Goal: Task Accomplishment & Management: Manage account settings

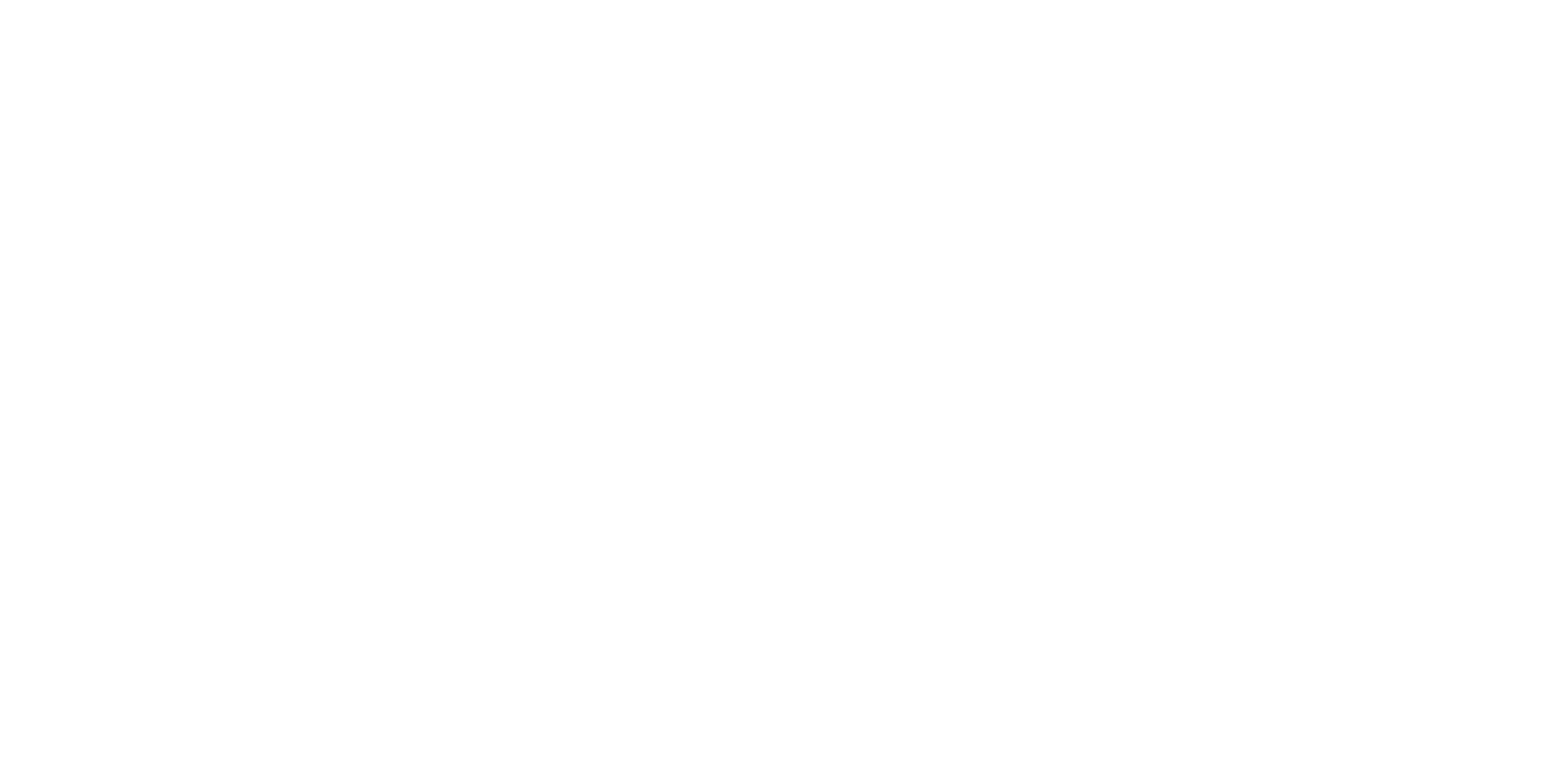
click at [875, 378] on div at bounding box center [784, 391] width 1568 height 782
click at [868, 363] on div at bounding box center [784, 391] width 1568 height 782
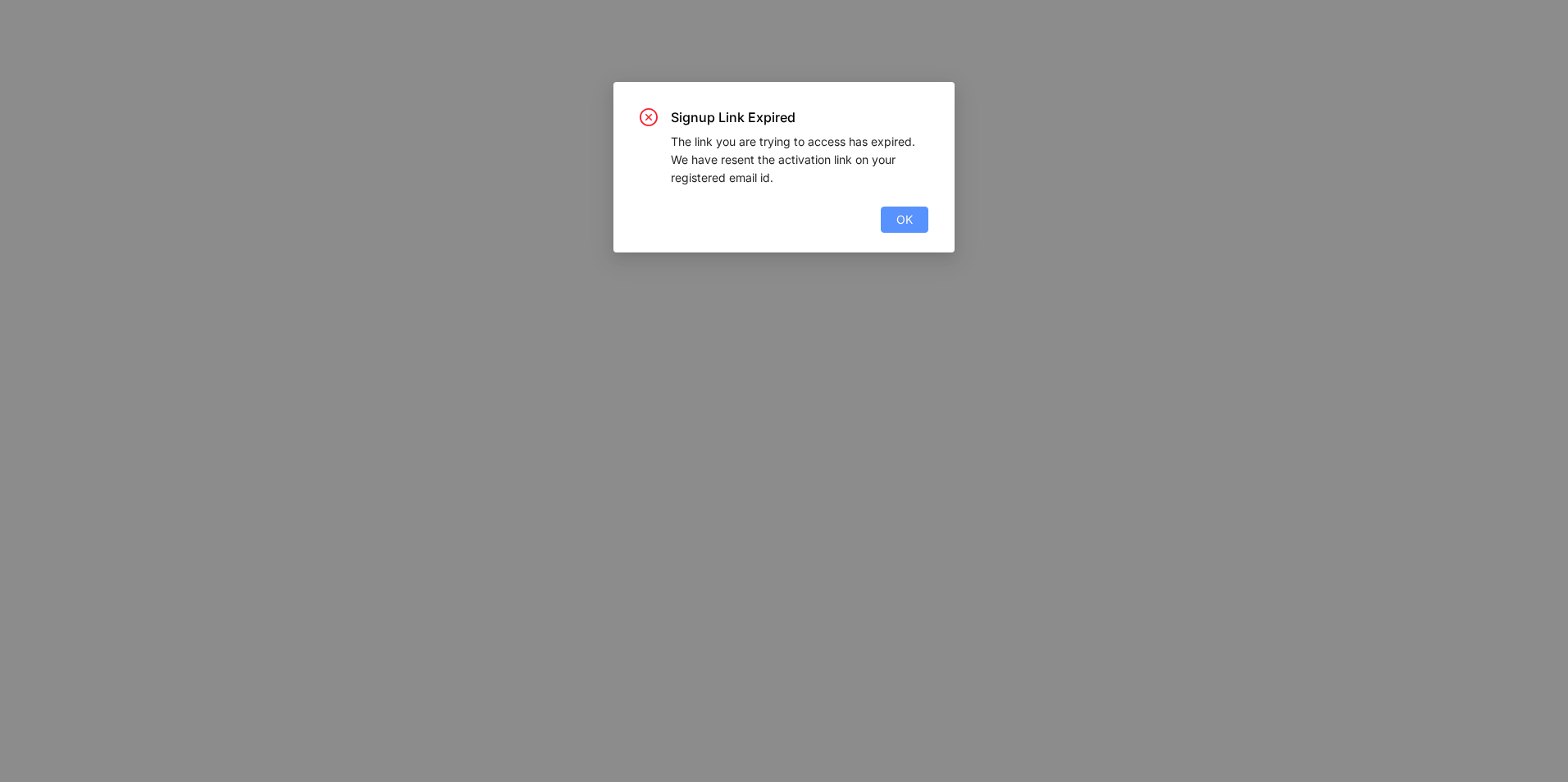
click at [915, 214] on button "OK" at bounding box center [904, 220] width 48 height 26
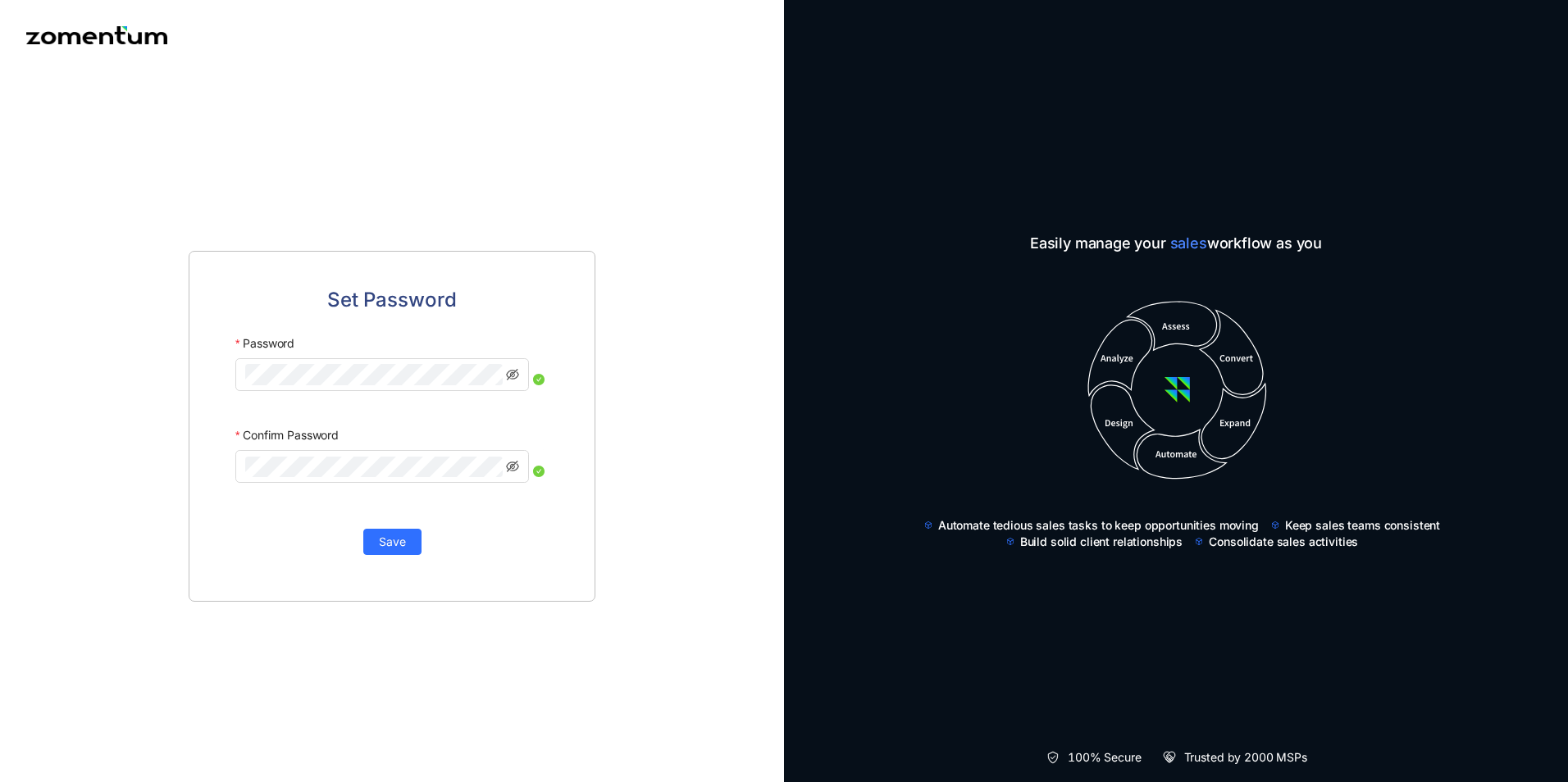
click at [495, 298] on div "Set Password" at bounding box center [392, 299] width 313 height 31
click at [409, 539] on button "Save" at bounding box center [392, 542] width 58 height 26
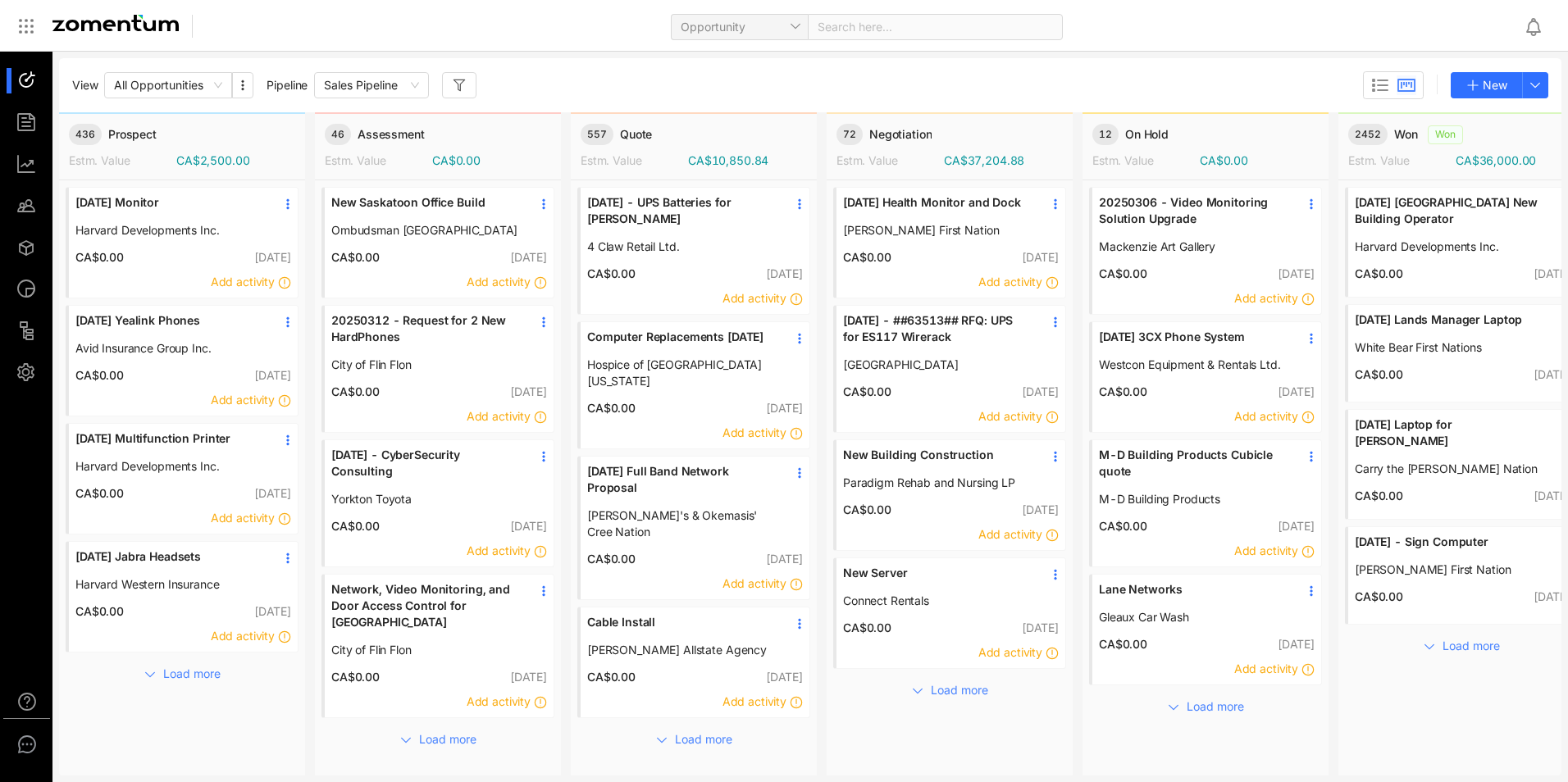
click at [955, 98] on div "View All Opportunities Pipeline Sales Pipeline New" at bounding box center [809, 86] width 1476 height 28
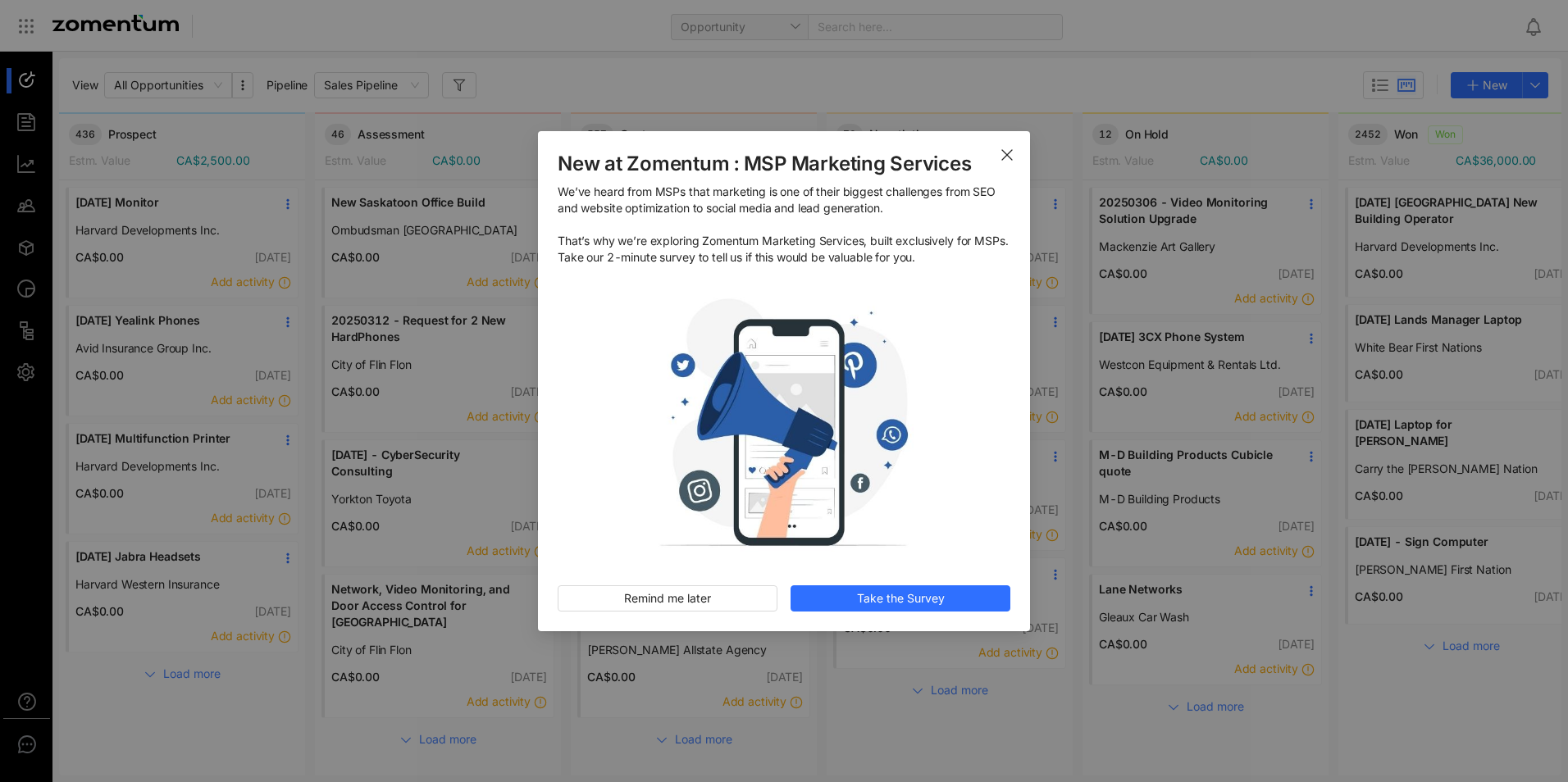
click at [1004, 152] on icon "Close" at bounding box center [1007, 155] width 13 height 13
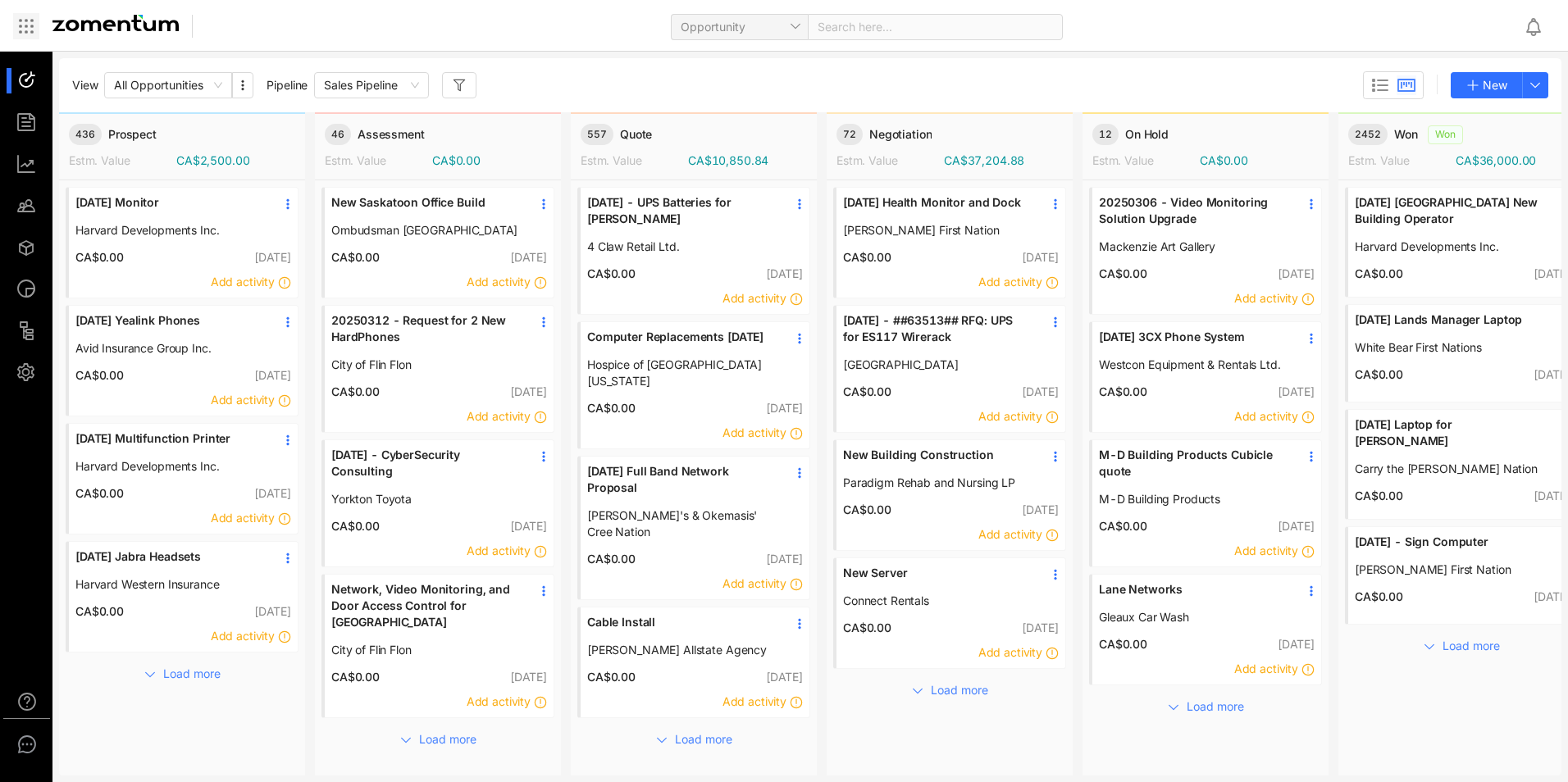
click at [34, 26] on icon at bounding box center [26, 26] width 20 height 20
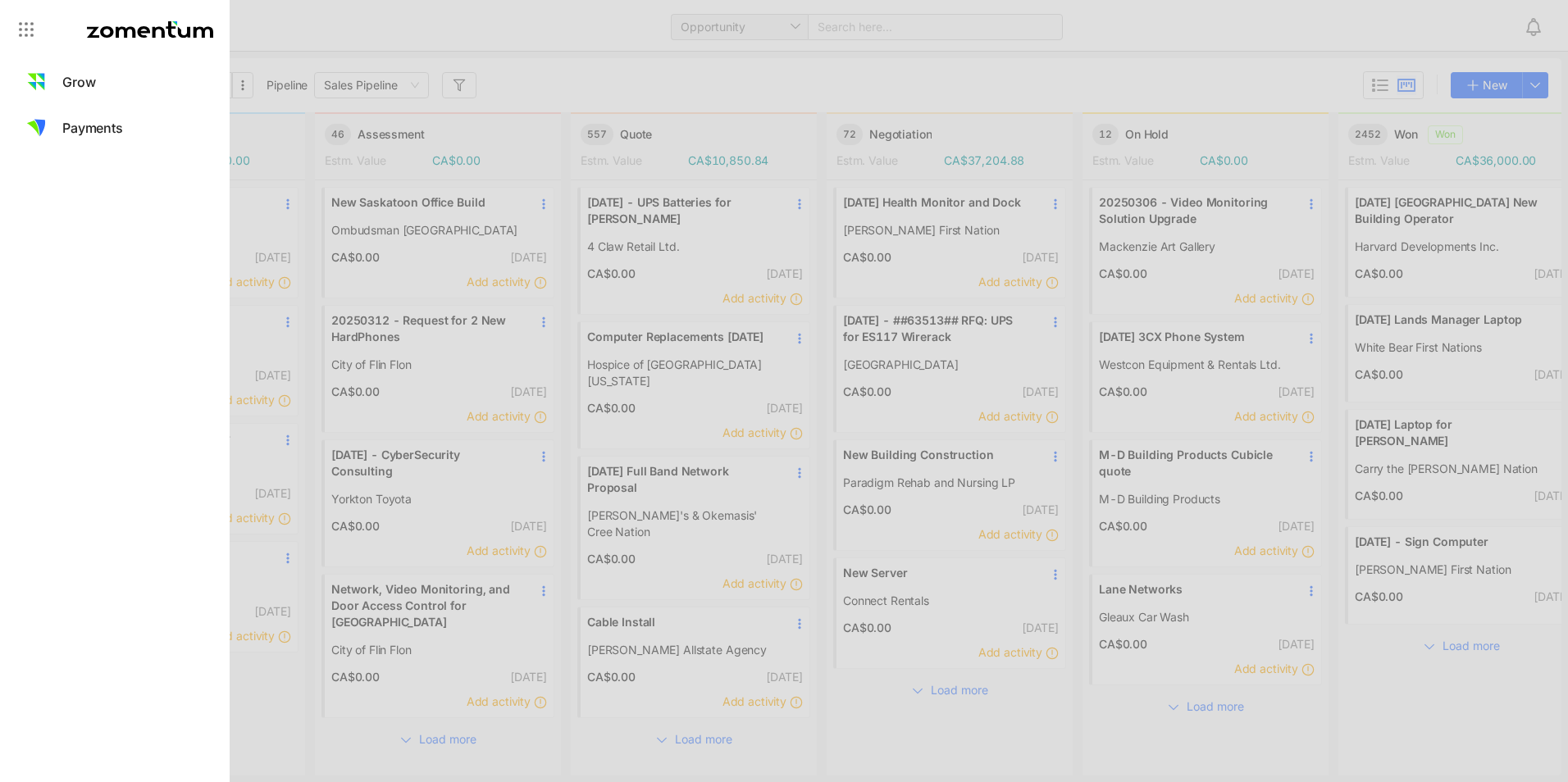
click at [342, 43] on div at bounding box center [784, 391] width 1568 height 782
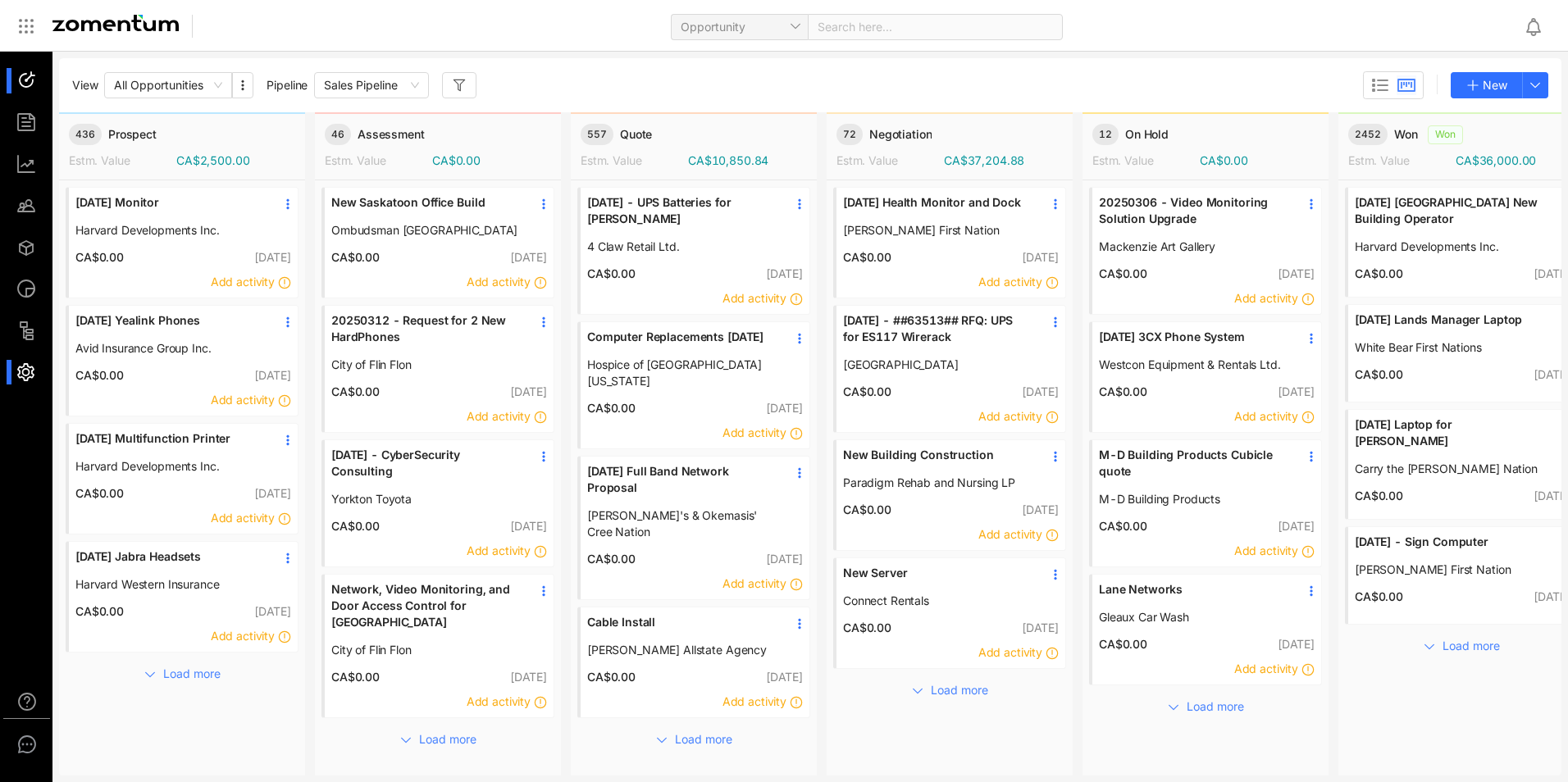
click at [21, 382] on div at bounding box center [34, 372] width 35 height 25
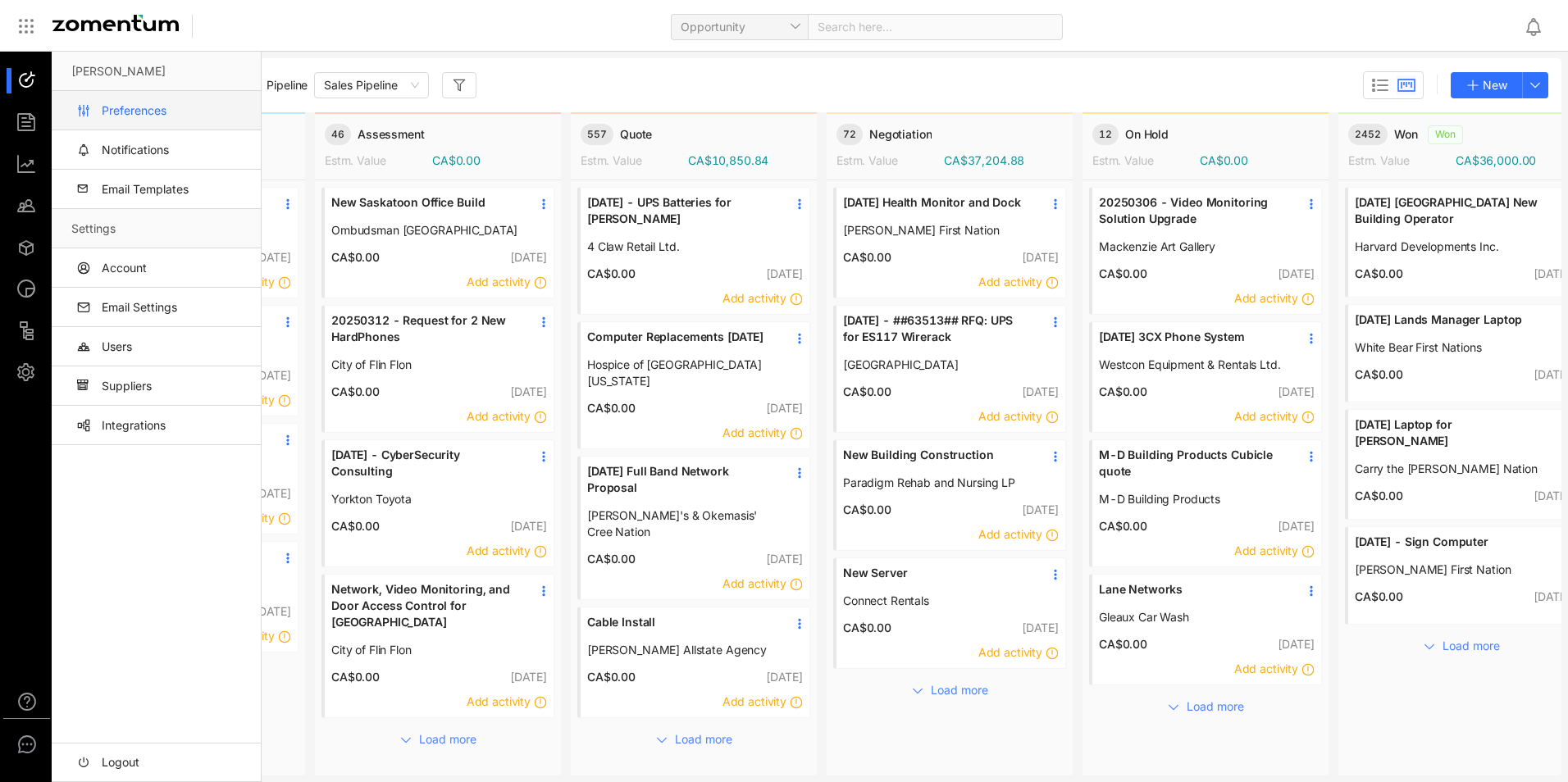
click at [195, 112] on link "Preferences" at bounding box center [159, 111] width 176 height 39
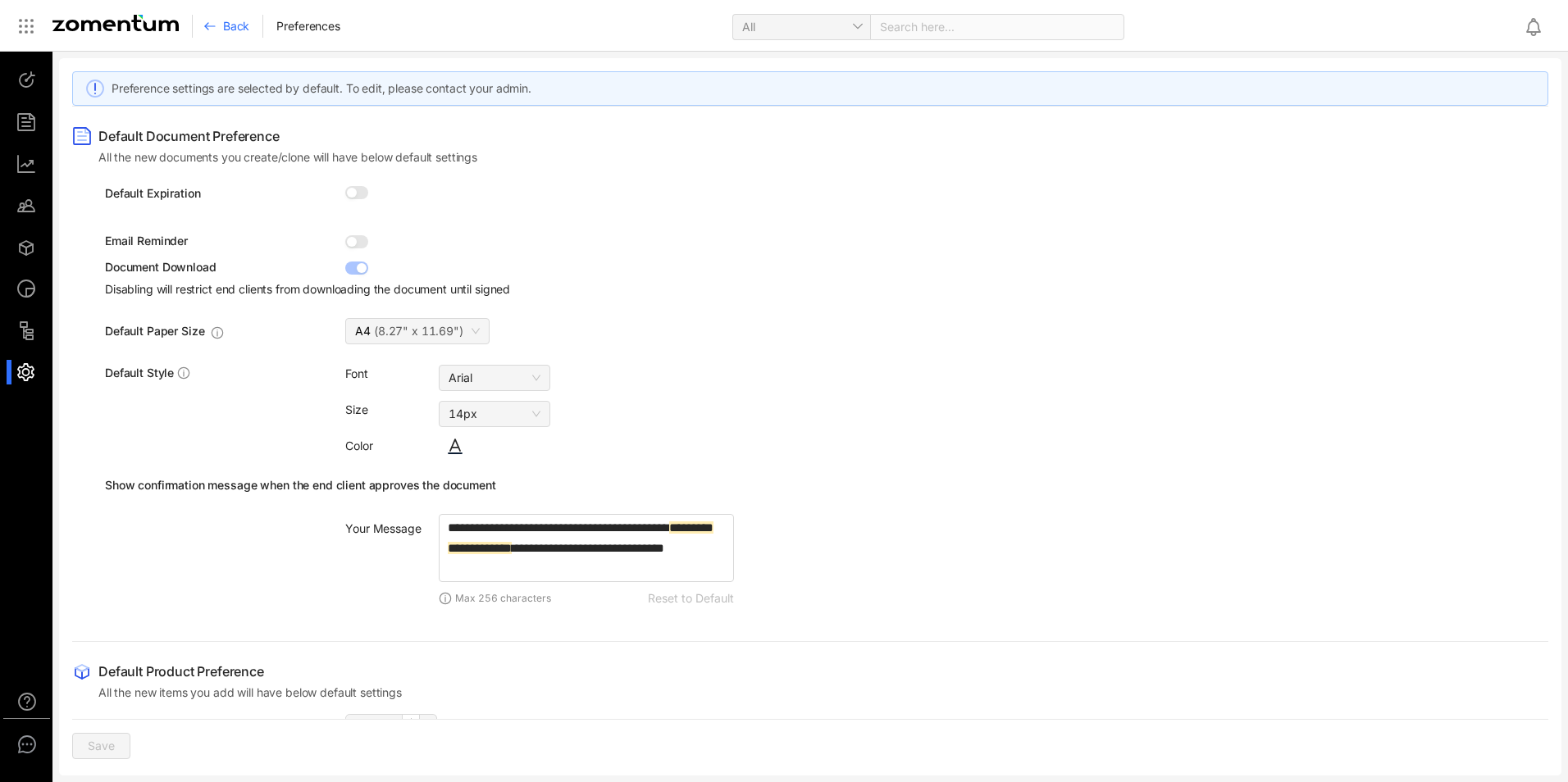
click at [17, 383] on div at bounding box center [34, 372] width 35 height 25
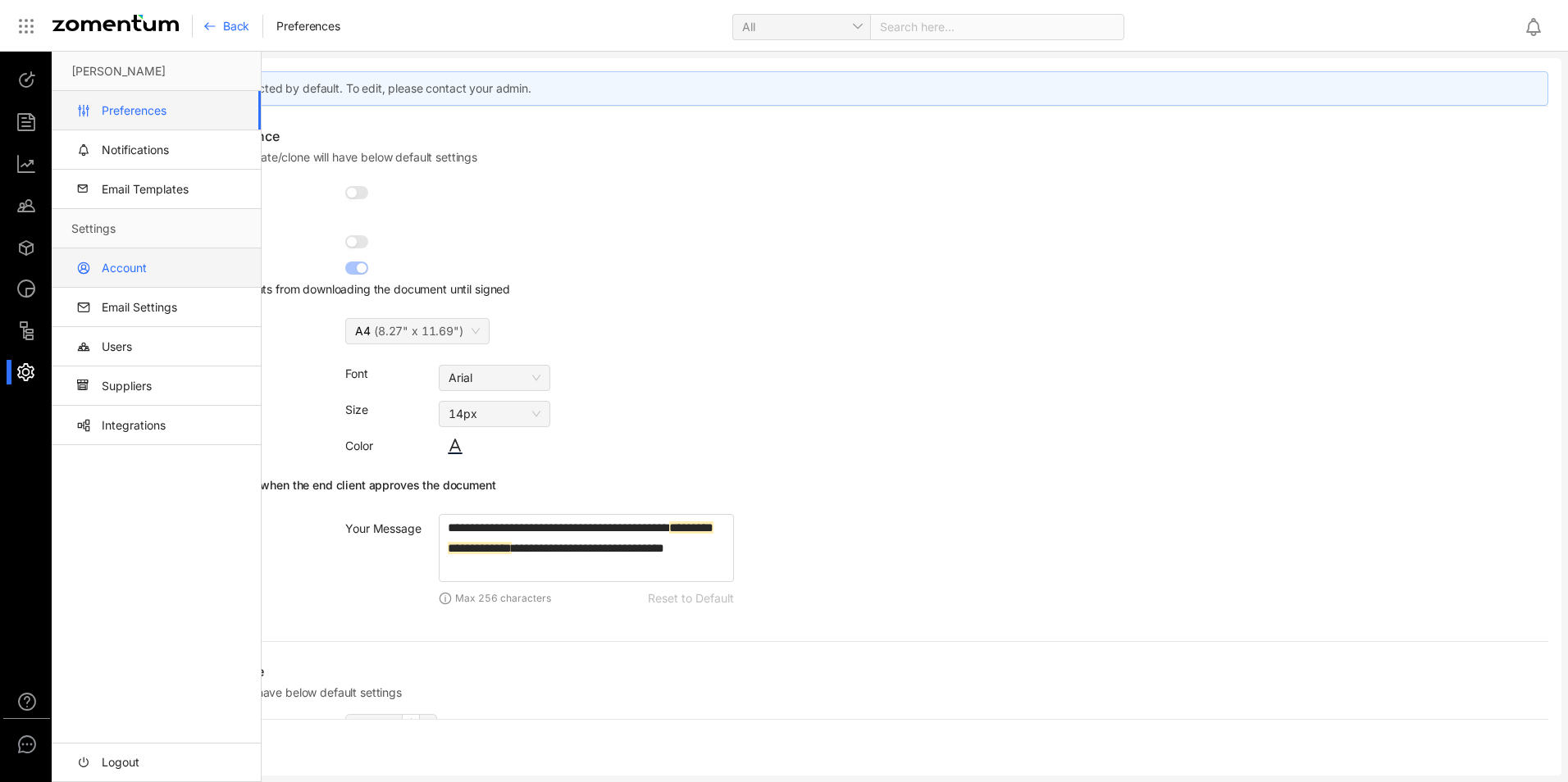
click at [173, 262] on link "Account" at bounding box center [159, 268] width 176 height 39
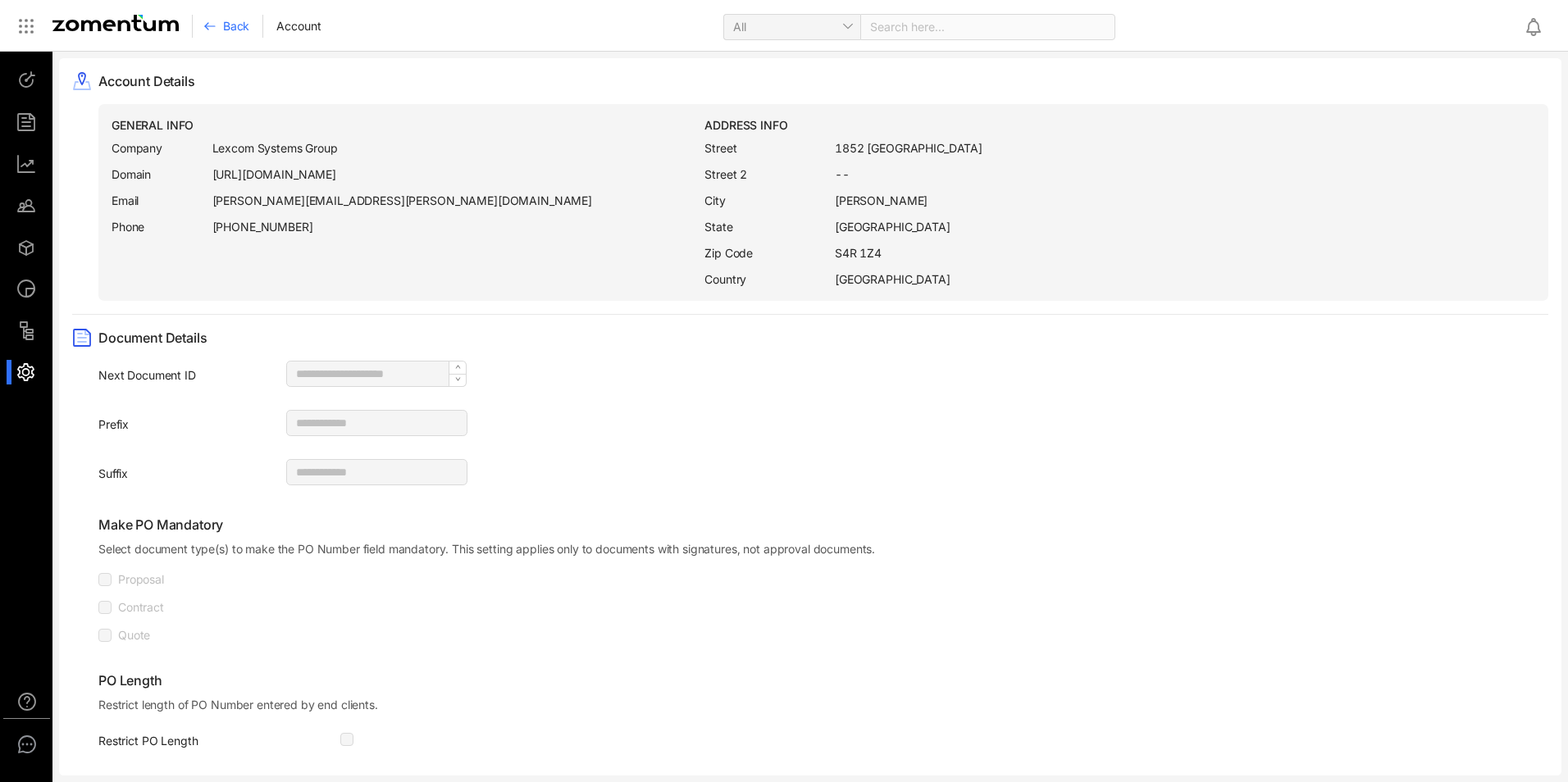
click at [854, 398] on div "Next Document ID ***** Prefix Suffix" at bounding box center [823, 424] width 1450 height 128
click at [99, 28] on img at bounding box center [115, 23] width 126 height 17
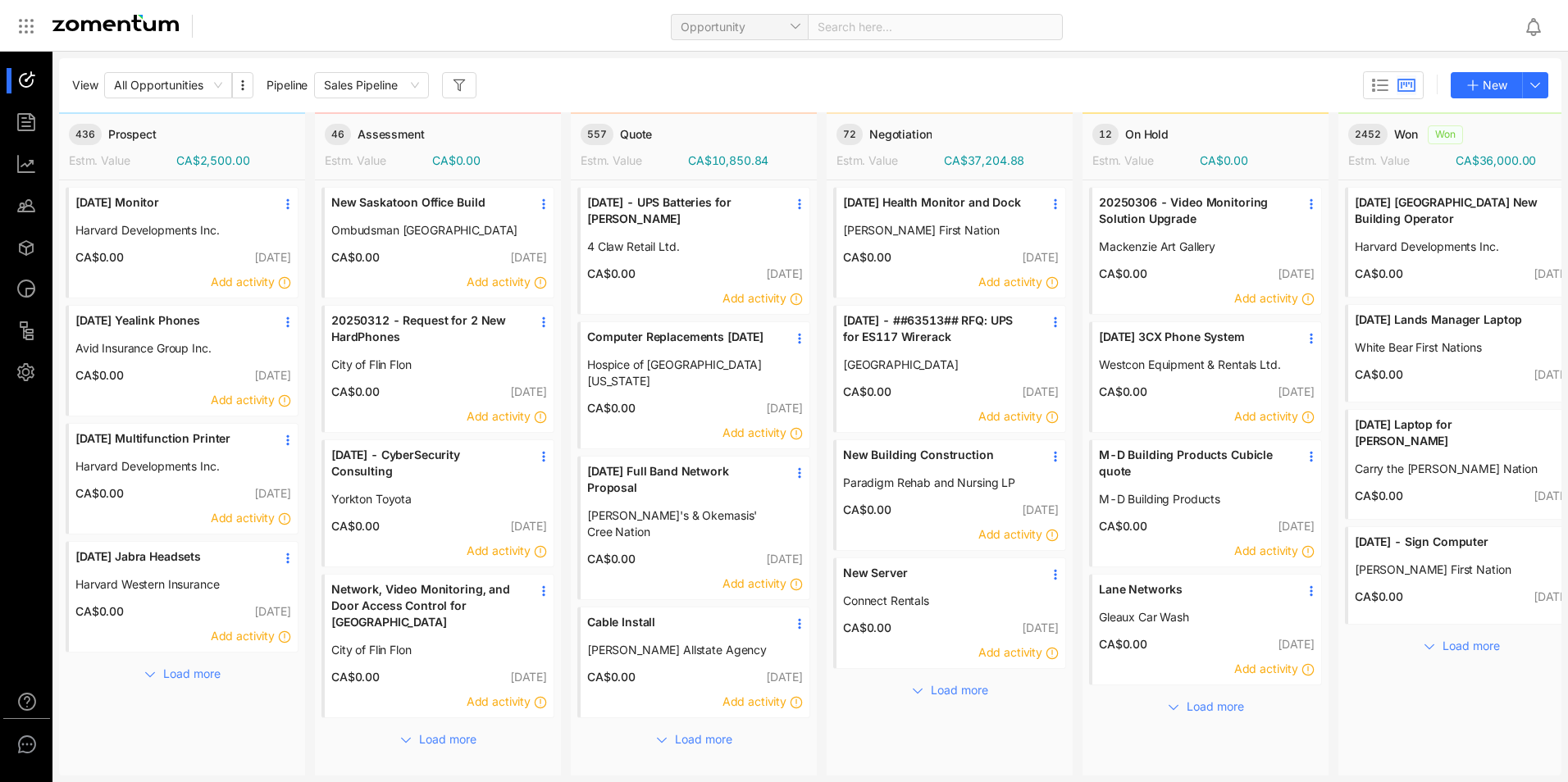
click at [1250, 30] on div "Opportunity Search here..." at bounding box center [863, 25] width 1294 height 38
click at [721, 84] on div "View All Opportunities Pipeline Sales Pipeline New" at bounding box center [809, 86] width 1476 height 28
click at [28, 452] on aside at bounding box center [26, 442] width 52 height 782
click at [620, 32] on div "Opportunity Search here..." at bounding box center [863, 25] width 1294 height 38
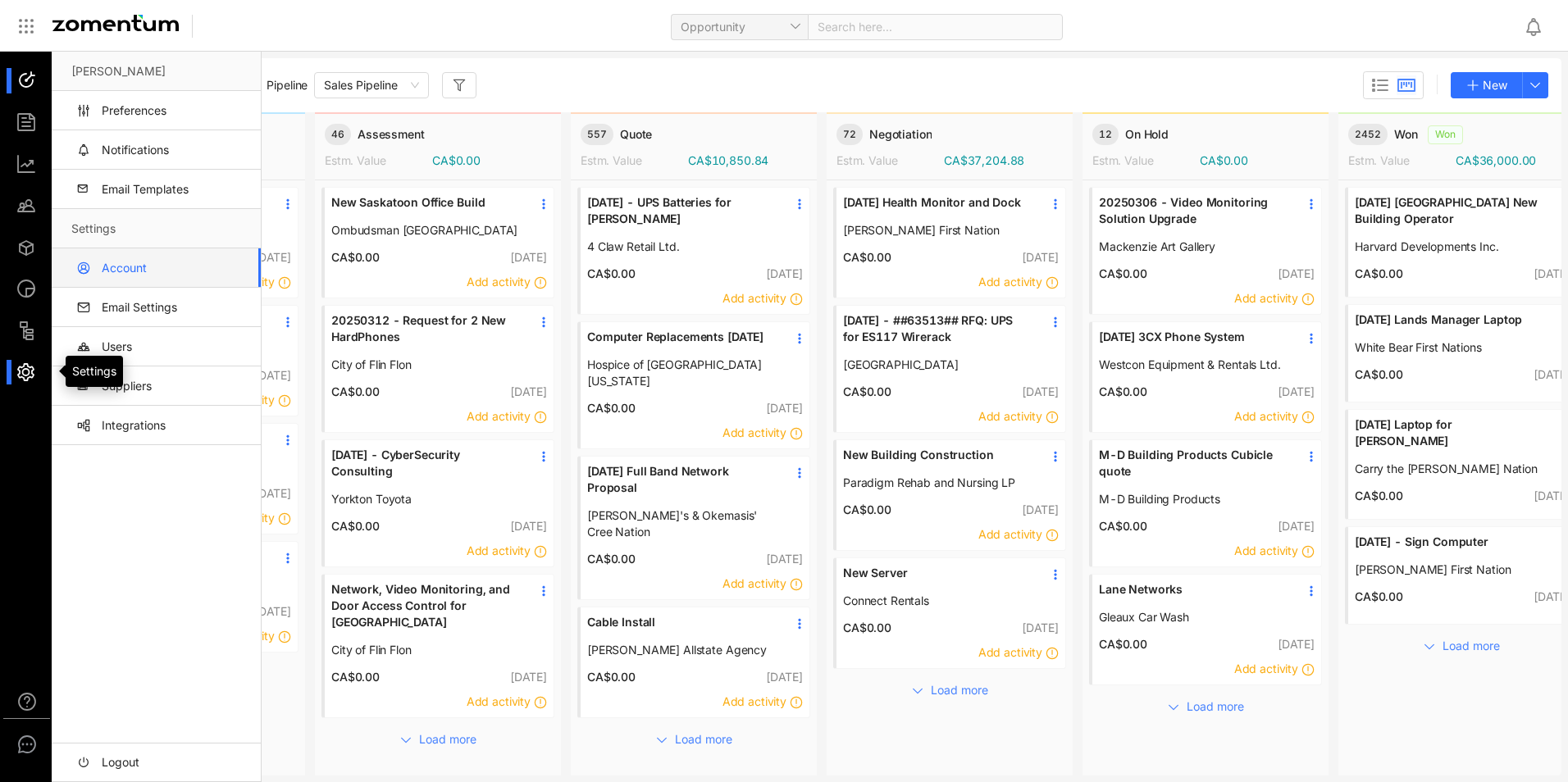
click at [37, 364] on div at bounding box center [34, 372] width 35 height 25
click at [117, 759] on link "Logout" at bounding box center [159, 762] width 176 height 39
